Goal: Task Accomplishment & Management: Complete application form

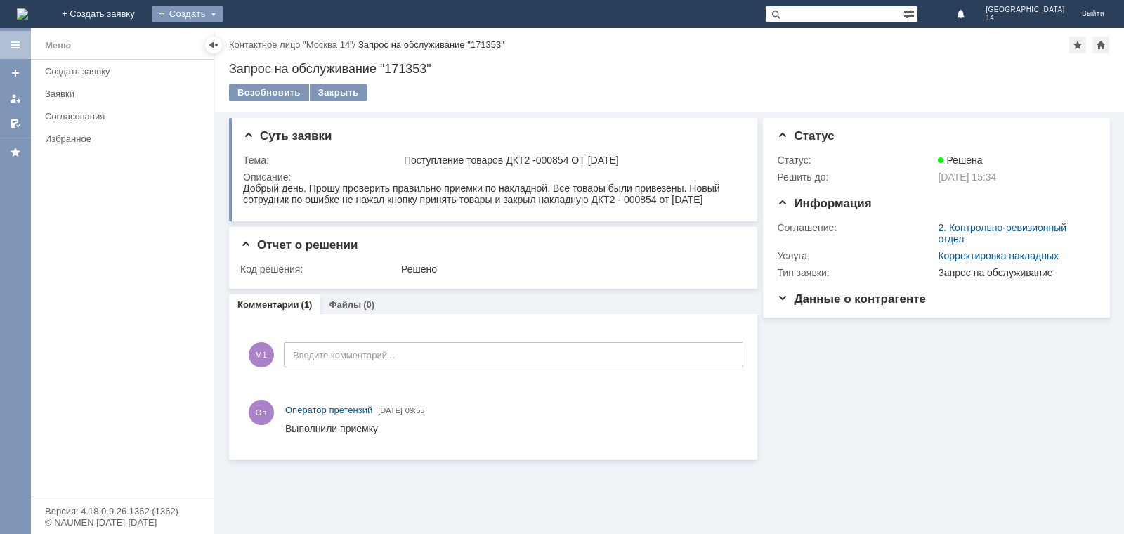
click at [223, 11] on div "Создать" at bounding box center [188, 14] width 72 height 17
click at [261, 38] on link "Заявка" at bounding box center [208, 42] width 107 height 17
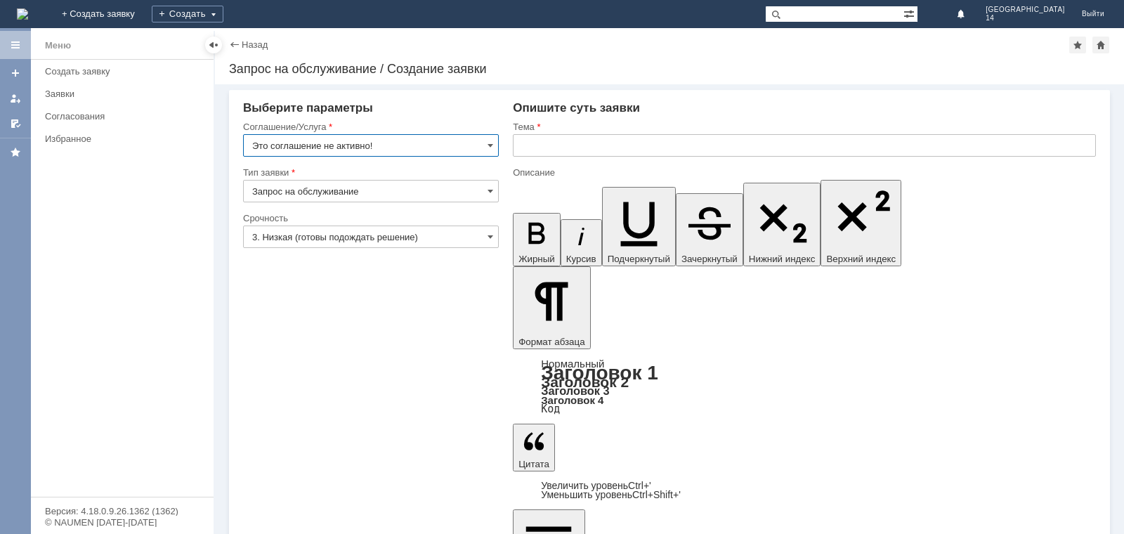
click at [450, 141] on input "Это соглашение не активно!" at bounding box center [371, 145] width 256 height 22
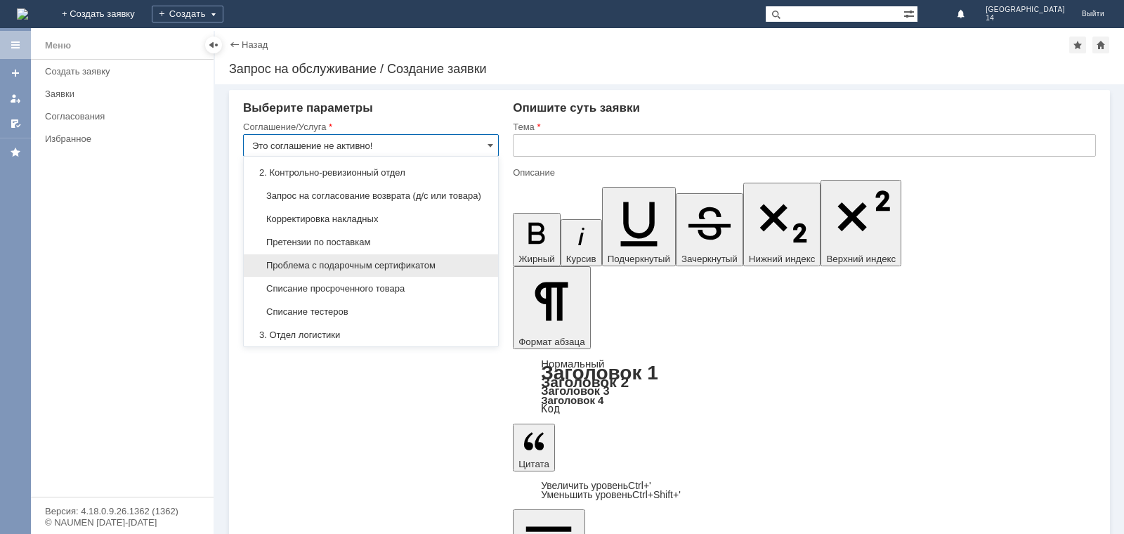
scroll to position [211, 0]
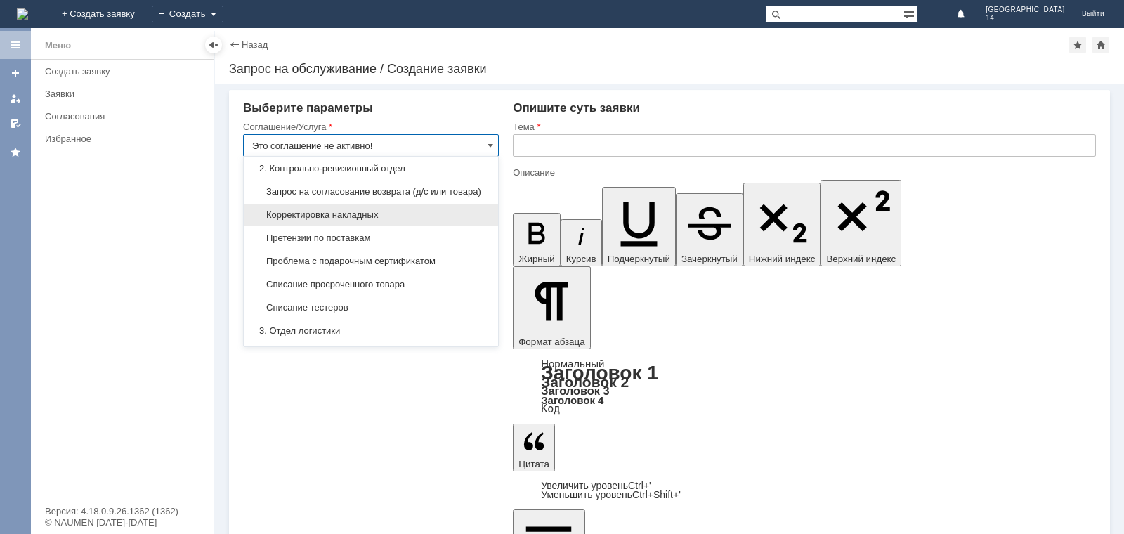
click at [348, 221] on span "Корректировка накладных" at bounding box center [370, 214] width 237 height 11
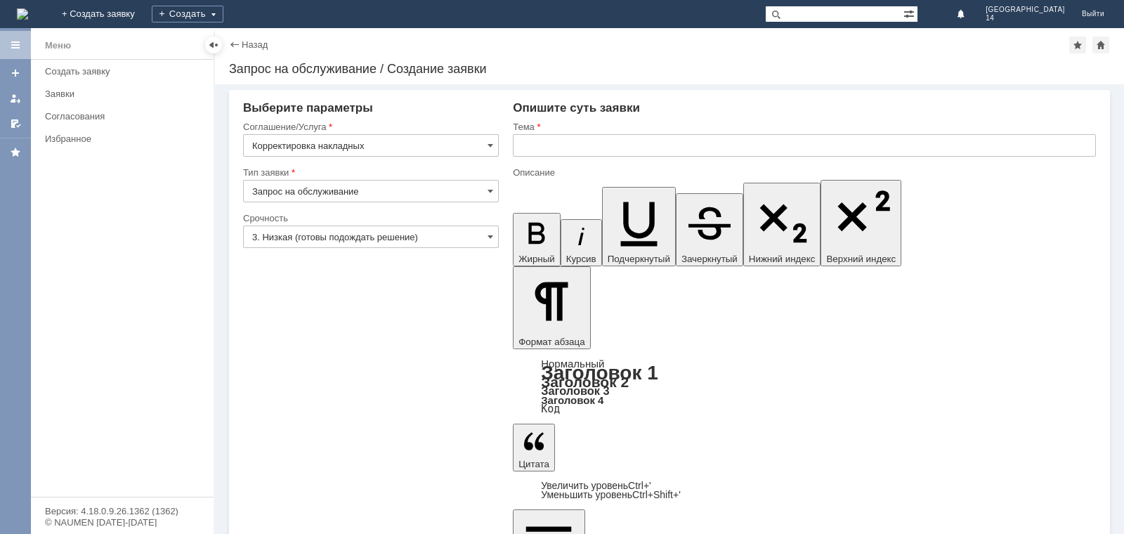
type input "Корректировка накладных"
click at [395, 237] on input "3. Низкая (готовы подождать решение)" at bounding box center [371, 236] width 256 height 22
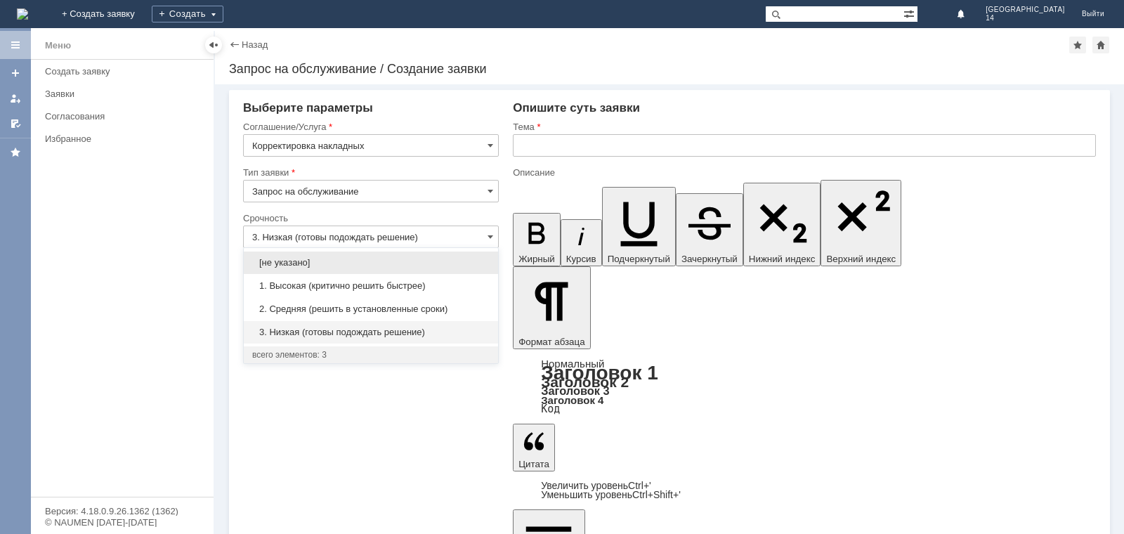
drag, startPoint x: 318, startPoint y: 304, endPoint x: 512, endPoint y: 163, distance: 239.8
click at [324, 302] on div "2. Средняя (решить в установленные сроки)" at bounding box center [371, 309] width 254 height 22
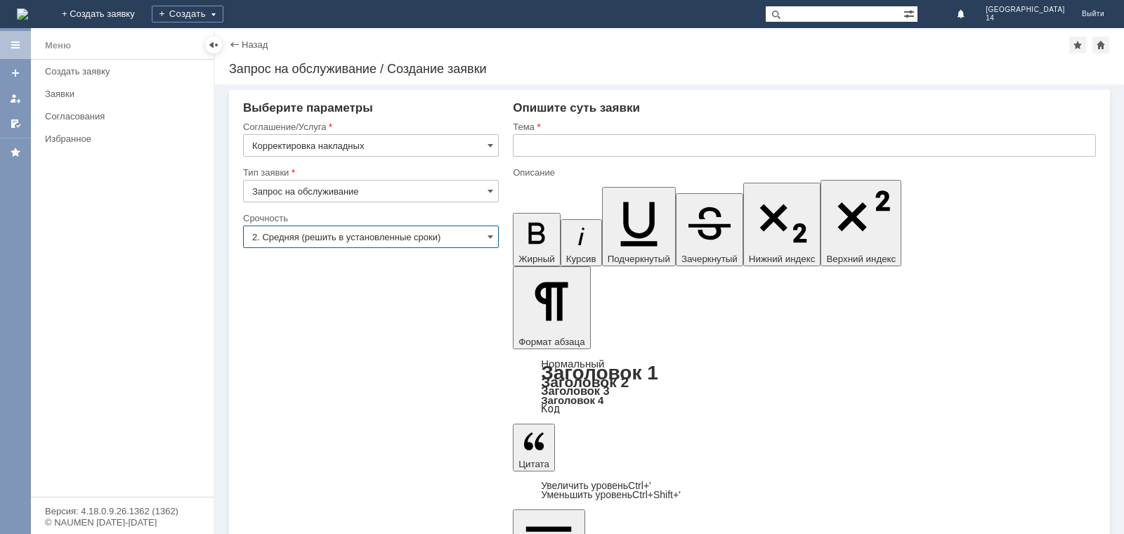
type input "2. Средняя (решить в установленные сроки)"
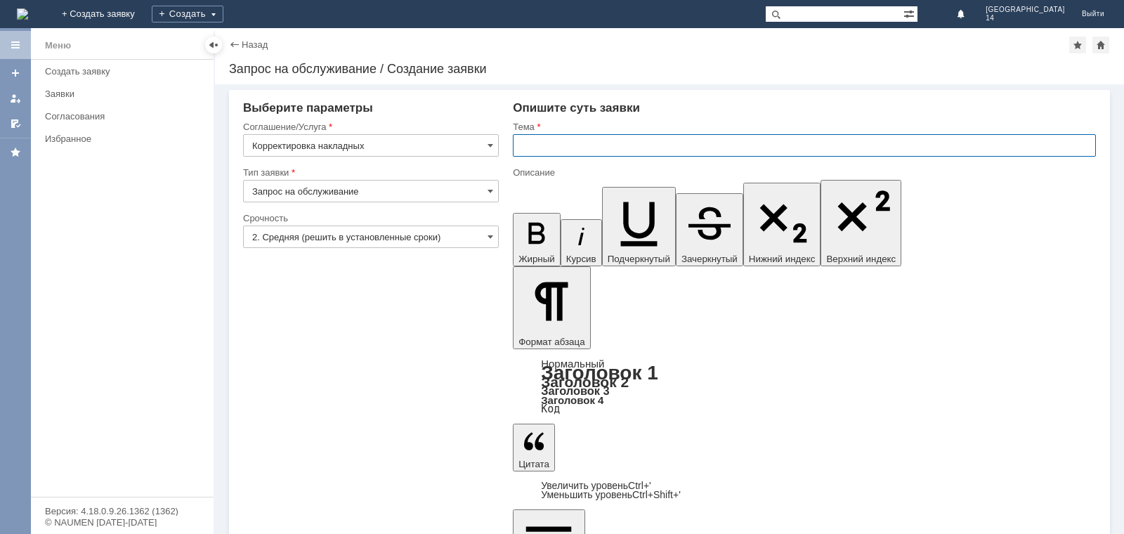
click at [545, 143] on input "text" at bounding box center [804, 145] width 583 height 22
type input "Расхождения при приемке"
